Goal: Information Seeking & Learning: Learn about a topic

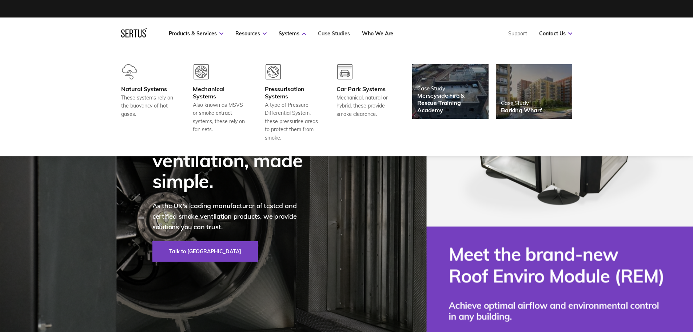
click at [333, 33] on link "Case Studies" at bounding box center [334, 33] width 32 height 7
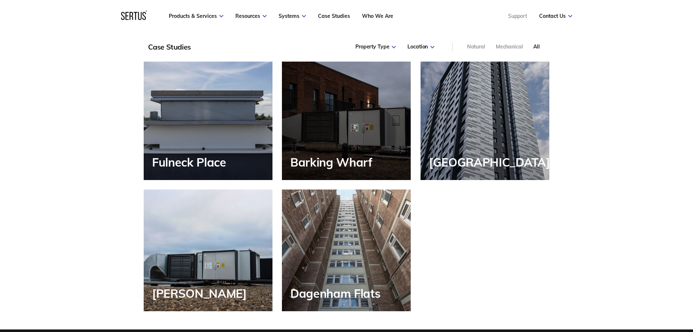
scroll to position [874, 0]
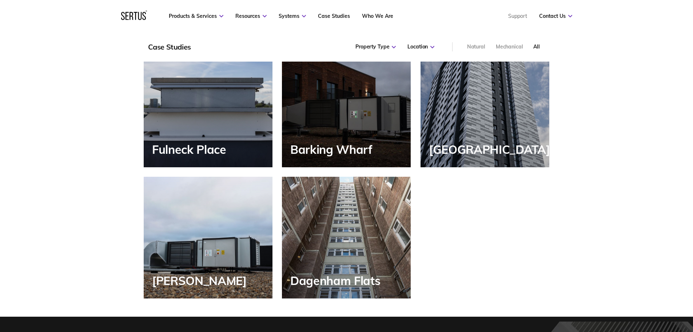
click at [353, 229] on div "Dagenham Flats" at bounding box center [346, 238] width 129 height 122
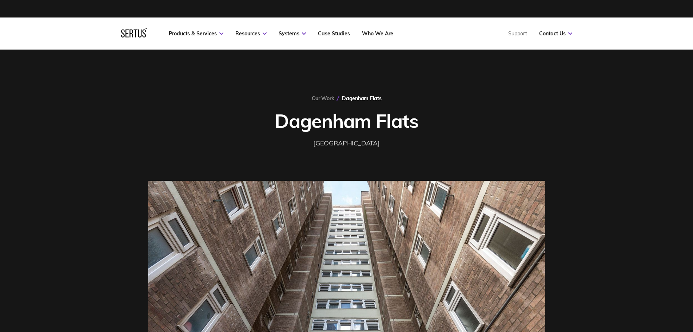
click at [523, 131] on div "Our Work [GEOGRAPHIC_DATA] [GEOGRAPHIC_DATA] [GEOGRAPHIC_DATA]" at bounding box center [346, 122] width 397 height 54
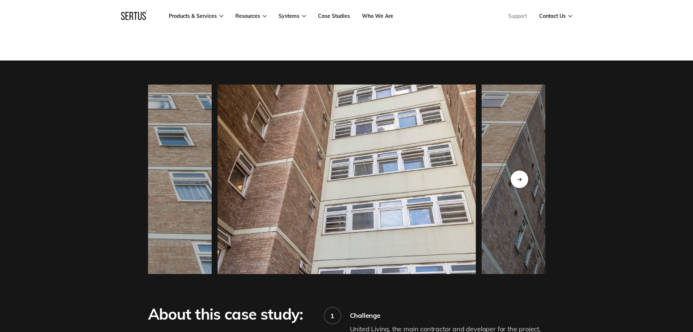
scroll to position [655, 0]
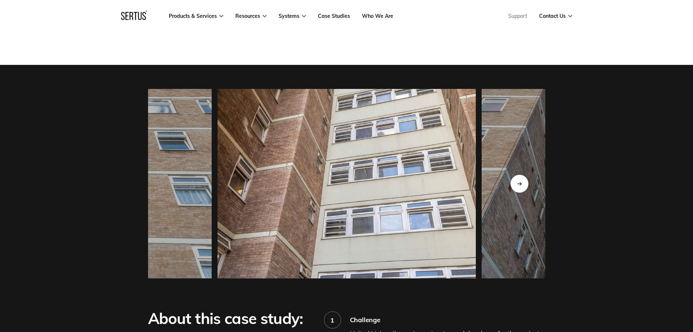
click at [520, 183] on icon "Next slide" at bounding box center [519, 183] width 4 height 0
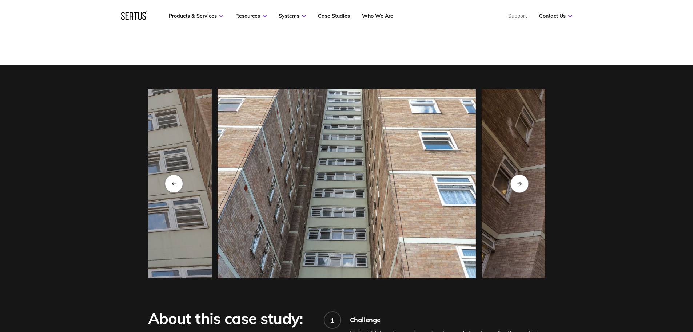
click at [521, 189] on div "Next slide" at bounding box center [520, 183] width 18 height 18
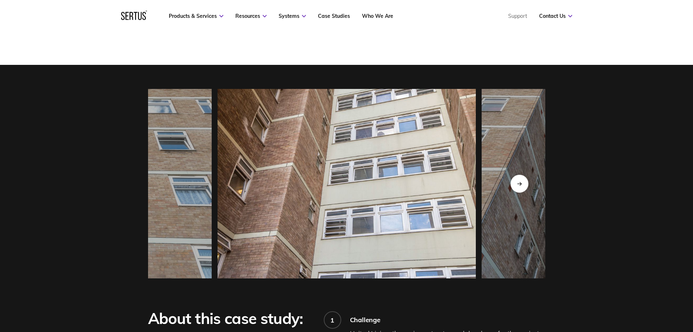
click at [521, 189] on div "Next slide" at bounding box center [520, 183] width 18 height 18
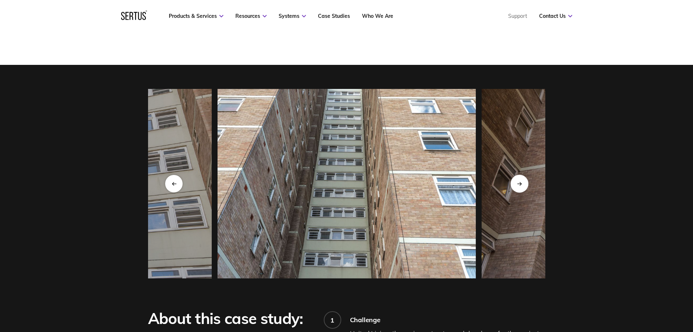
click at [521, 189] on div "Next slide" at bounding box center [520, 183] width 18 height 18
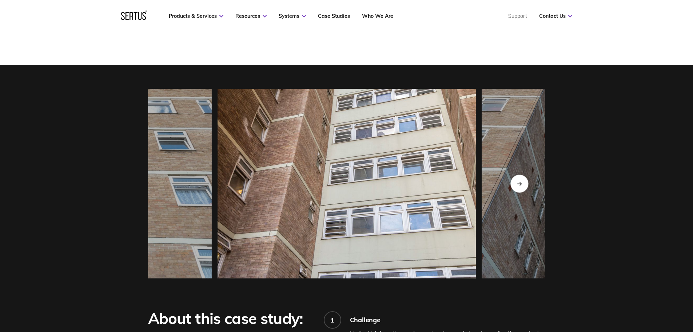
click at [521, 189] on div "Next slide" at bounding box center [520, 183] width 18 height 18
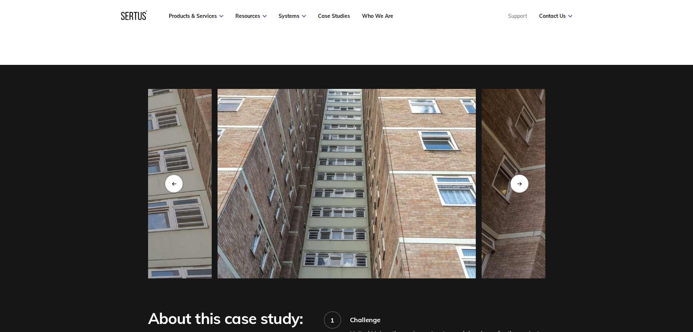
click at [521, 189] on div "Next slide" at bounding box center [520, 183] width 18 height 18
